Goal: Information Seeking & Learning: Check status

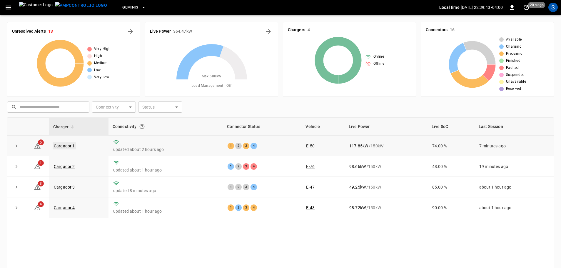
click at [70, 143] on link "Cargador 1" at bounding box center [65, 145] width 24 height 7
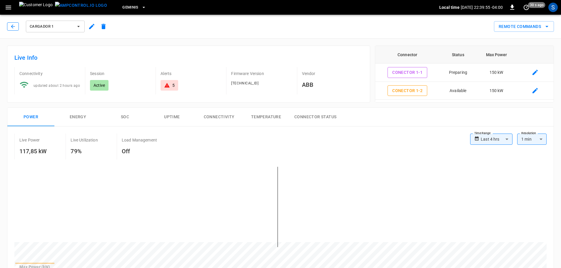
click at [15, 26] on icon "button" at bounding box center [13, 26] width 4 height 4
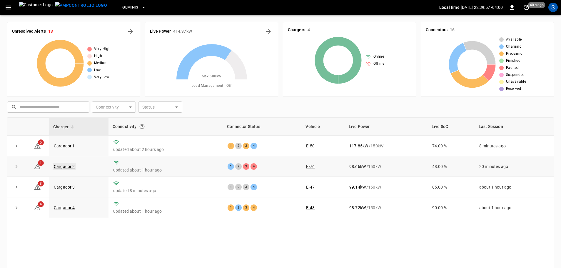
click at [73, 164] on link "Cargador 2" at bounding box center [65, 166] width 24 height 7
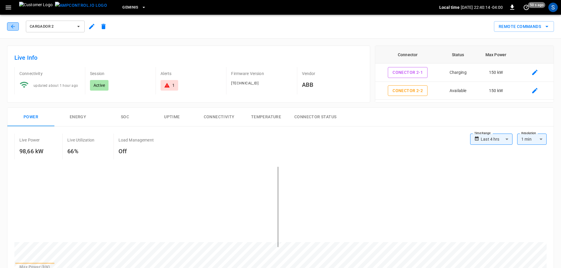
click at [9, 25] on button "button" at bounding box center [13, 26] width 12 height 8
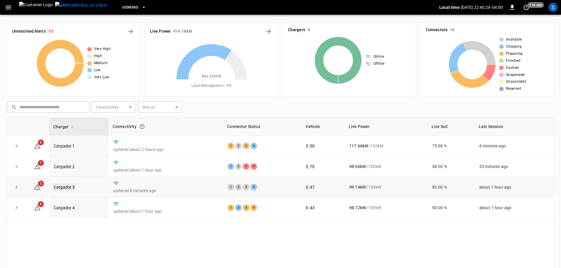
click at [71, 187] on link "Cargador 3" at bounding box center [65, 186] width 24 height 7
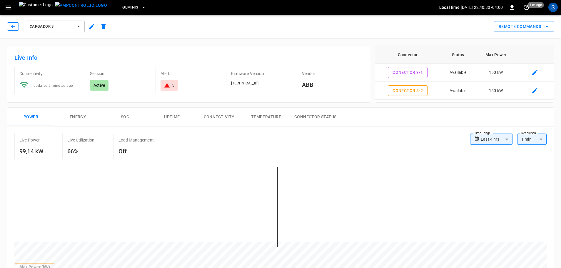
click at [17, 29] on button "button" at bounding box center [13, 26] width 12 height 8
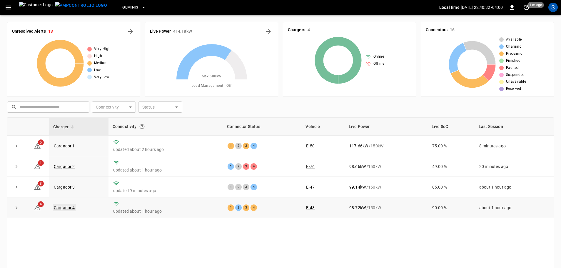
click at [62, 207] on link "Cargador 4" at bounding box center [65, 207] width 24 height 7
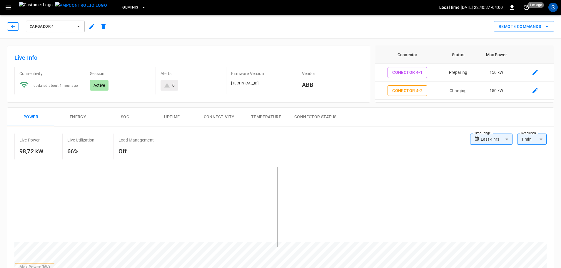
click at [16, 26] on icon "button" at bounding box center [13, 27] width 6 height 6
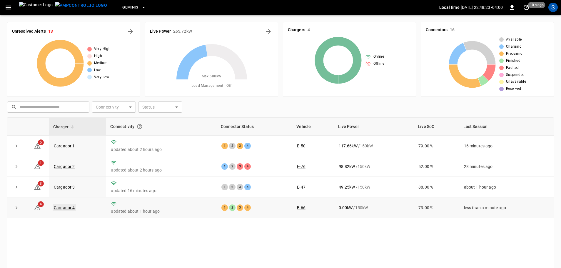
click at [57, 206] on link "Cargador 4" at bounding box center [65, 207] width 24 height 7
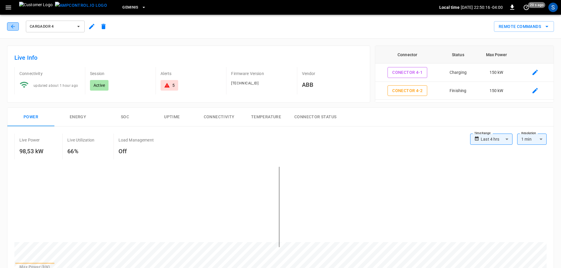
click at [15, 27] on icon "button" at bounding box center [13, 27] width 6 height 6
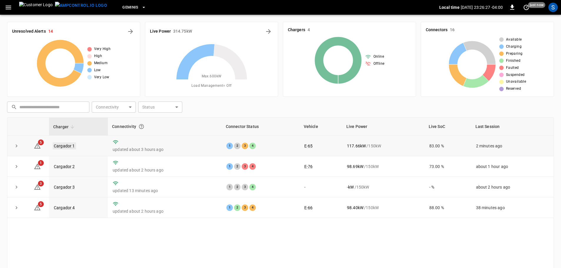
click at [73, 146] on link "Cargador 1" at bounding box center [65, 145] width 24 height 7
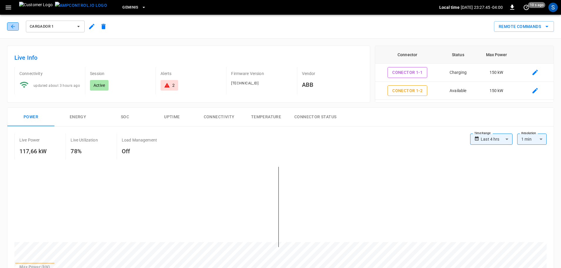
click at [16, 29] on button "button" at bounding box center [13, 26] width 12 height 8
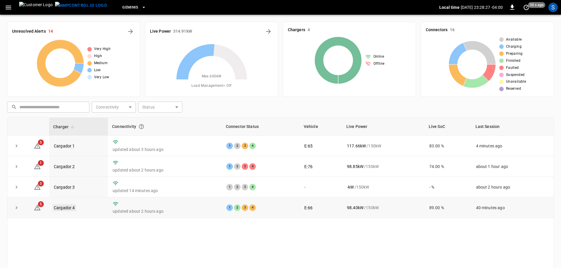
click at [68, 210] on link "Cargador 4" at bounding box center [65, 207] width 24 height 7
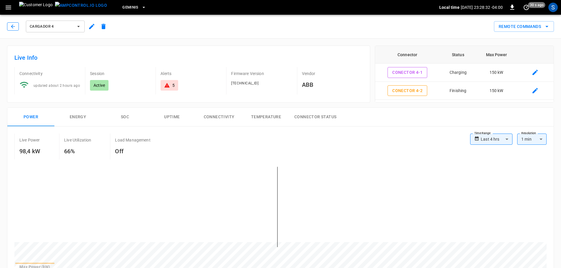
click at [14, 26] on icon "button" at bounding box center [13, 27] width 6 height 6
